Goal: Use online tool/utility: Utilize a website feature to perform a specific function

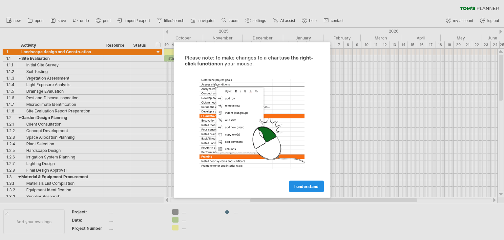
click at [300, 184] on span "I understand" at bounding box center [306, 186] width 24 height 5
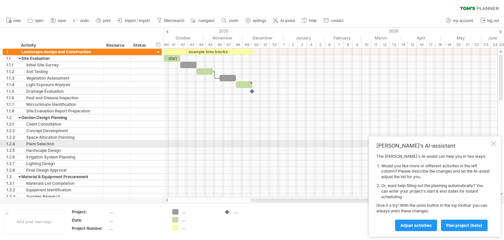
click at [494, 143] on div at bounding box center [493, 143] width 5 height 5
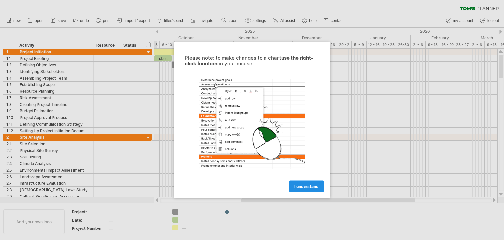
click at [305, 182] on link "I understand" at bounding box center [306, 186] width 35 height 11
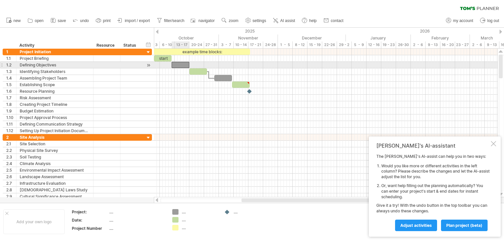
click at [179, 65] on div at bounding box center [181, 65] width 18 height 6
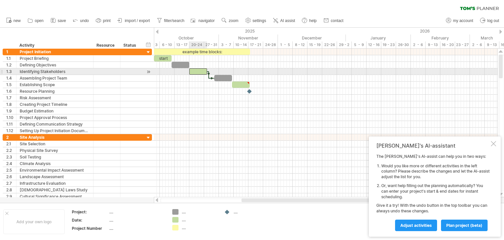
click at [200, 69] on div at bounding box center [198, 71] width 18 height 6
click at [223, 75] on div at bounding box center [223, 78] width 18 height 6
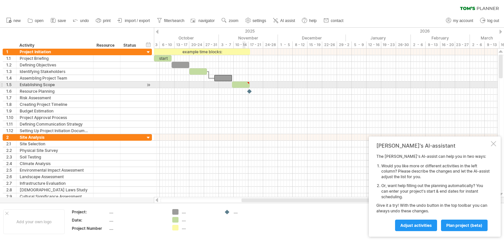
click at [244, 87] on div at bounding box center [241, 84] width 18 height 6
type textarea "**********"
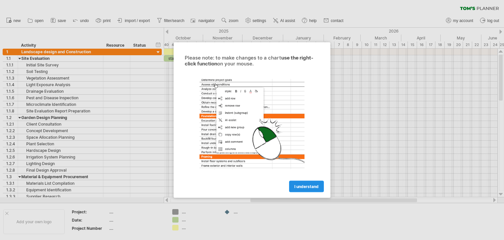
click at [306, 187] on span "I understand" at bounding box center [306, 186] width 24 height 5
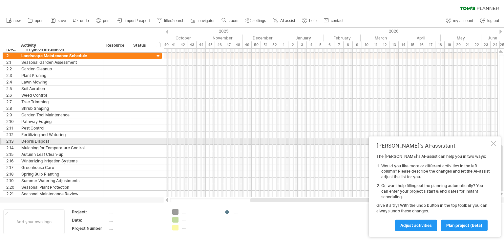
click at [494, 144] on div at bounding box center [493, 143] width 5 height 5
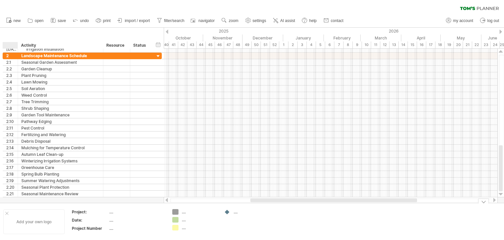
click at [8, 211] on div at bounding box center [6, 212] width 3 height 3
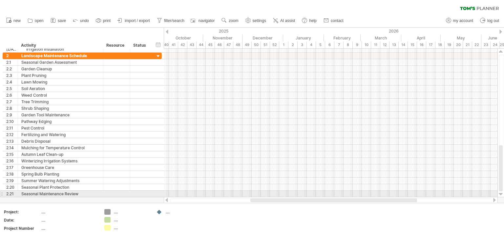
click at [502, 194] on div at bounding box center [501, 193] width 4 height 5
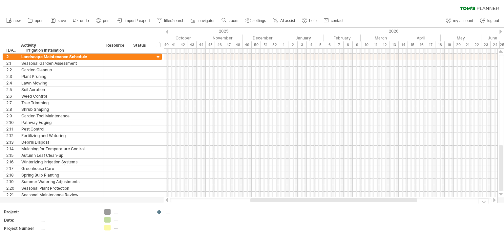
drag, startPoint x: 500, startPoint y: 187, endPoint x: 504, endPoint y: 251, distance: 64.1
click at [504, 239] on html "progress(100%) Trying to reach plan.tomsplanner.com Connected again... 0% clear…" at bounding box center [252, 120] width 504 height 241
drag, startPoint x: 402, startPoint y: 199, endPoint x: 117, endPoint y: 197, distance: 284.6
click at [117, 197] on div "Trying to reach plan.tomsplanner.com Connected again... 0% clear filter new 1" at bounding box center [252, 120] width 504 height 240
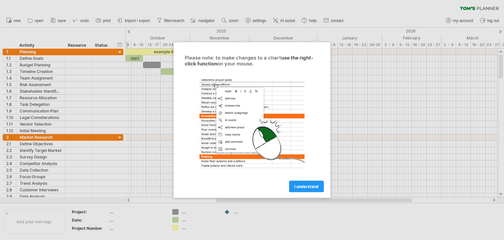
click at [302, 187] on span "I understand" at bounding box center [306, 186] width 24 height 5
